Goal: Task Accomplishment & Management: Use online tool/utility

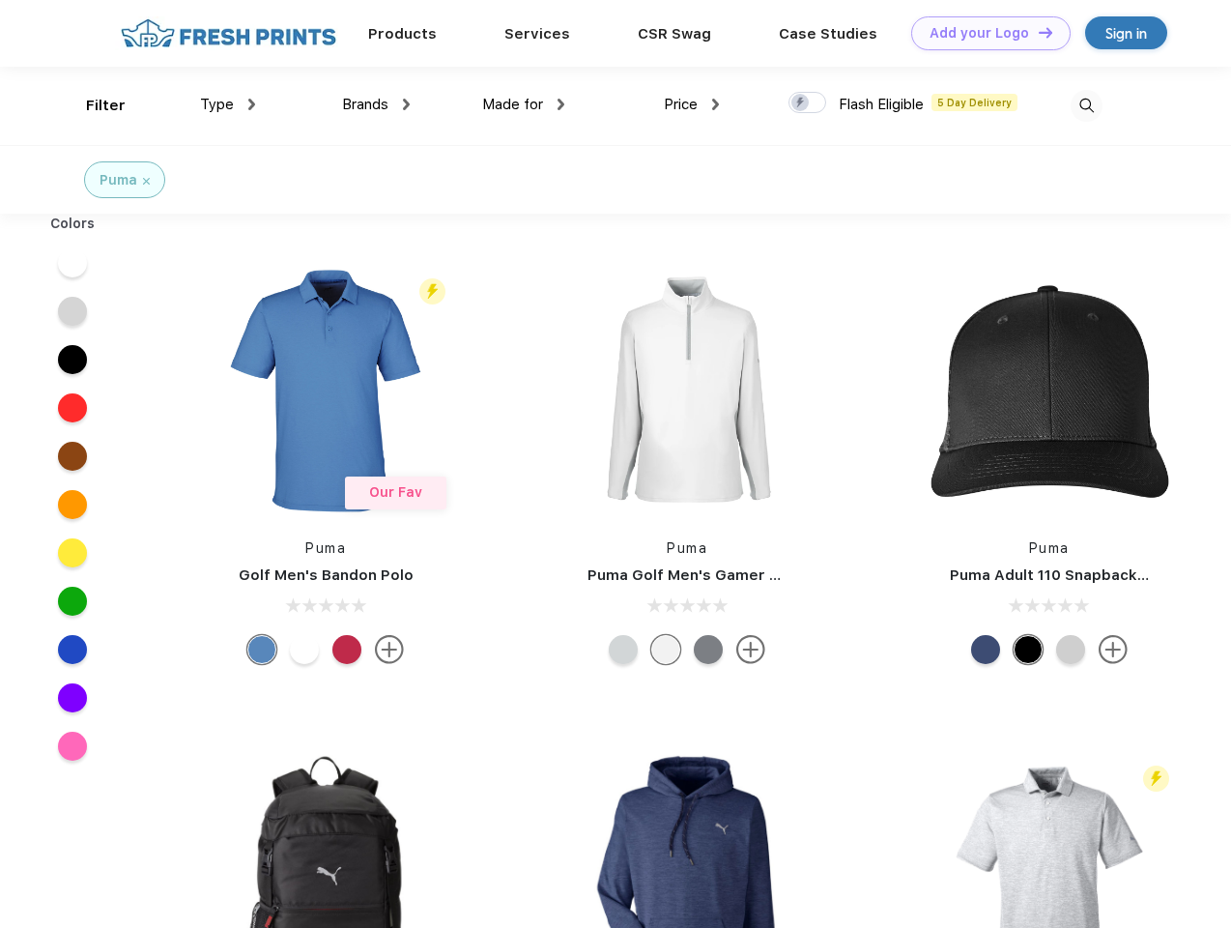
click at [984, 33] on link "Add your Logo Design Tool" at bounding box center [990, 33] width 159 height 34
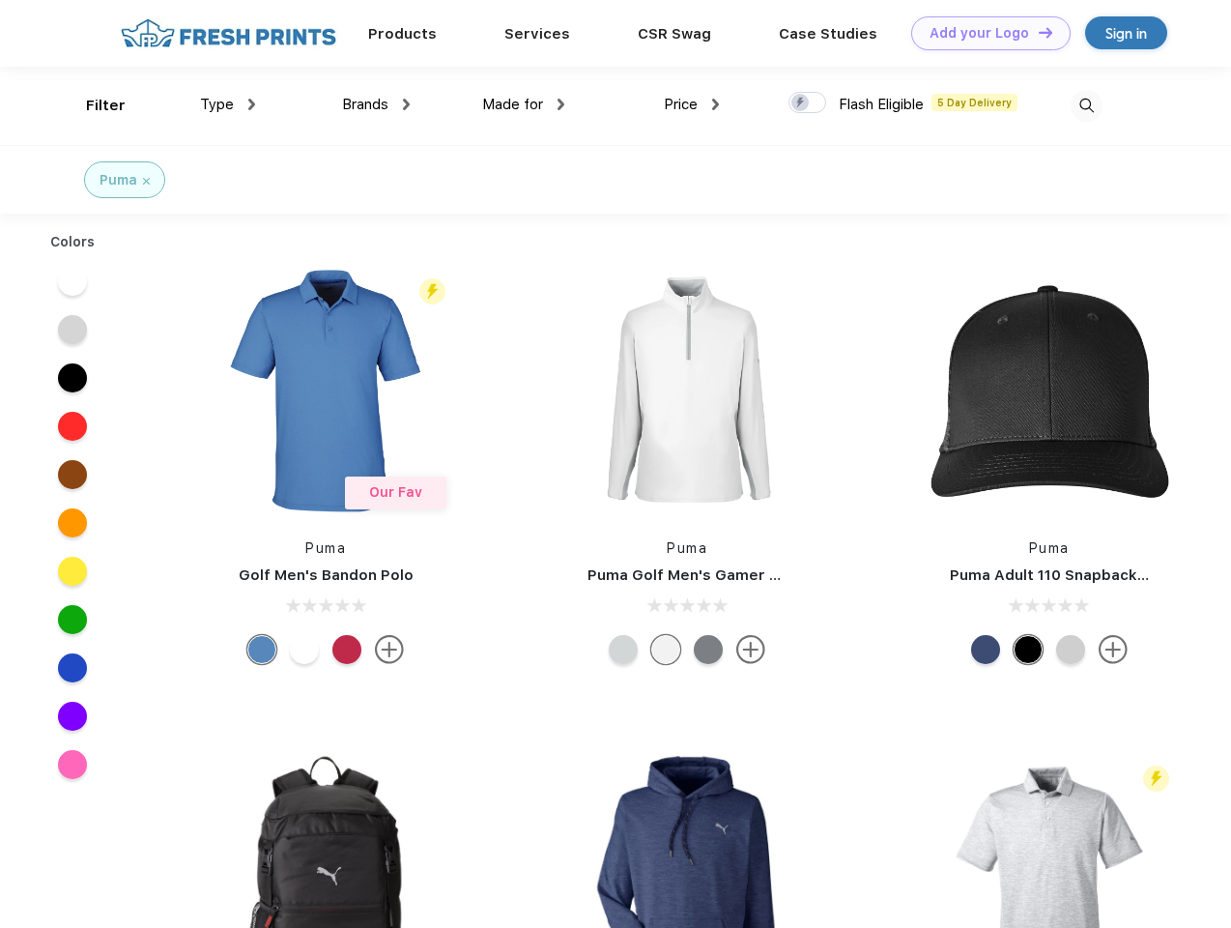
click at [0, 0] on div "Design Tool" at bounding box center [0, 0] width 0 height 0
click at [1037, 32] on link "Add your Logo Design Tool" at bounding box center [990, 33] width 159 height 34
click at [93, 105] on div "Filter" at bounding box center [106, 106] width 40 height 22
click at [228, 104] on span "Type" at bounding box center [217, 104] width 34 height 17
click at [376, 104] on span "Brands" at bounding box center [365, 104] width 46 height 17
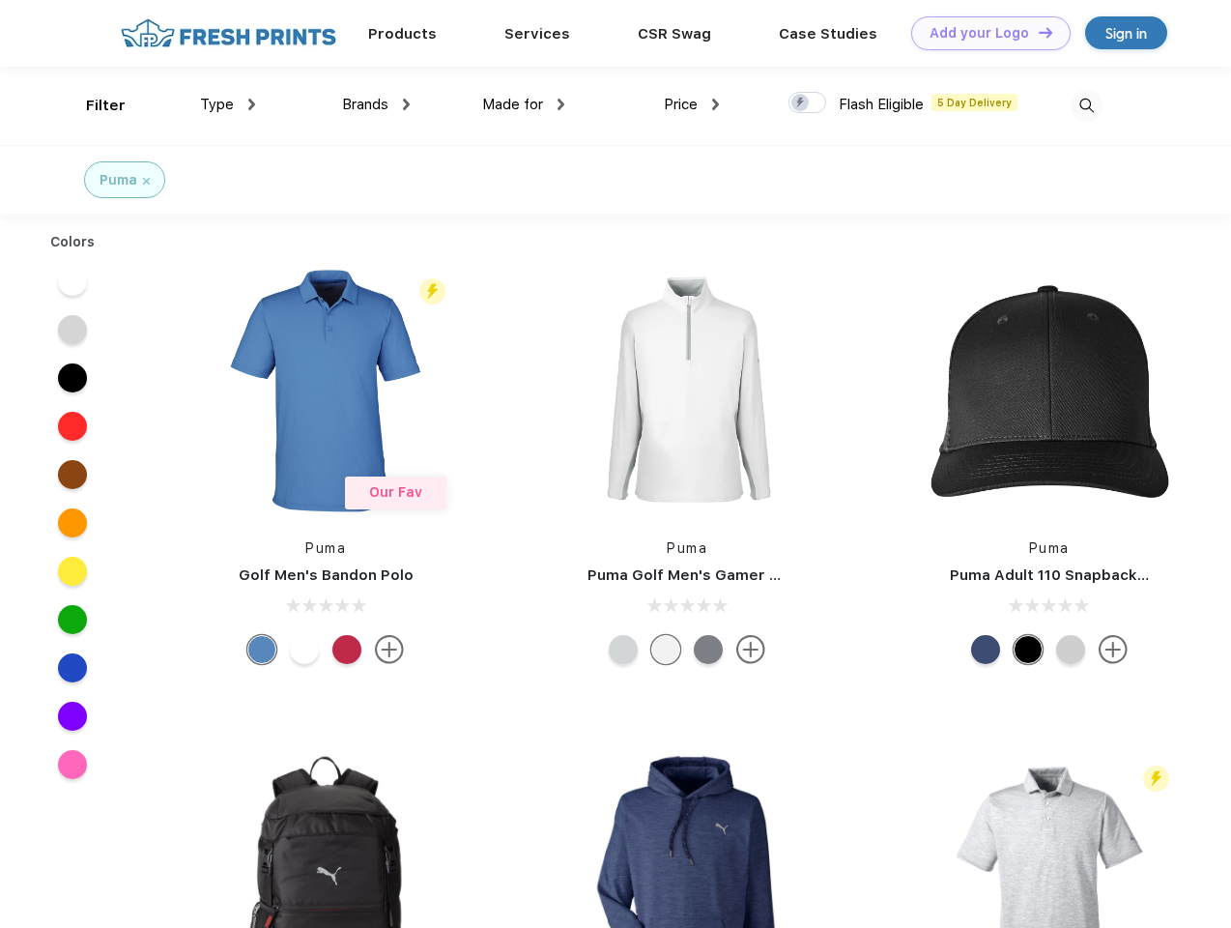
click at [524, 104] on span "Made for" at bounding box center [512, 104] width 61 height 17
click at [692, 104] on span "Price" at bounding box center [681, 104] width 34 height 17
click at [808, 103] on div at bounding box center [808, 102] width 38 height 21
click at [801, 103] on input "checkbox" at bounding box center [795, 97] width 13 height 13
click at [1086, 105] on img at bounding box center [1087, 106] width 32 height 32
